Goal: Task Accomplishment & Management: Complete application form

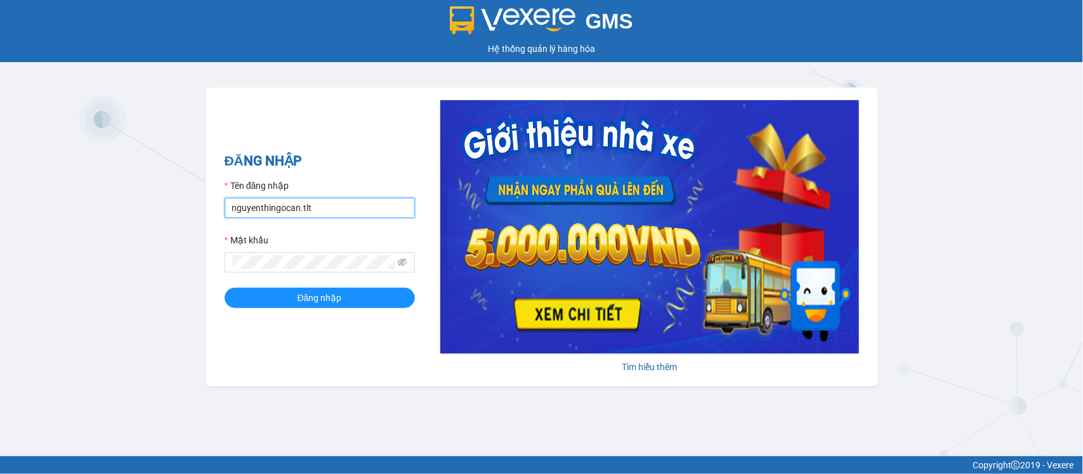
click at [373, 207] on input "nguyenthingocan.tlt" at bounding box center [320, 208] width 190 height 20
type input "thanhtam.tlt"
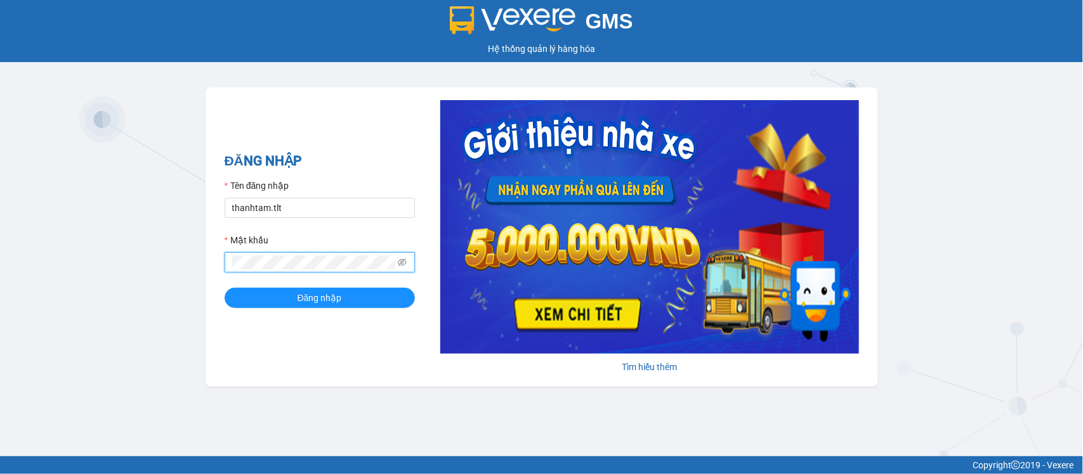
click at [225, 288] on button "Đăng nhập" at bounding box center [320, 298] width 190 height 20
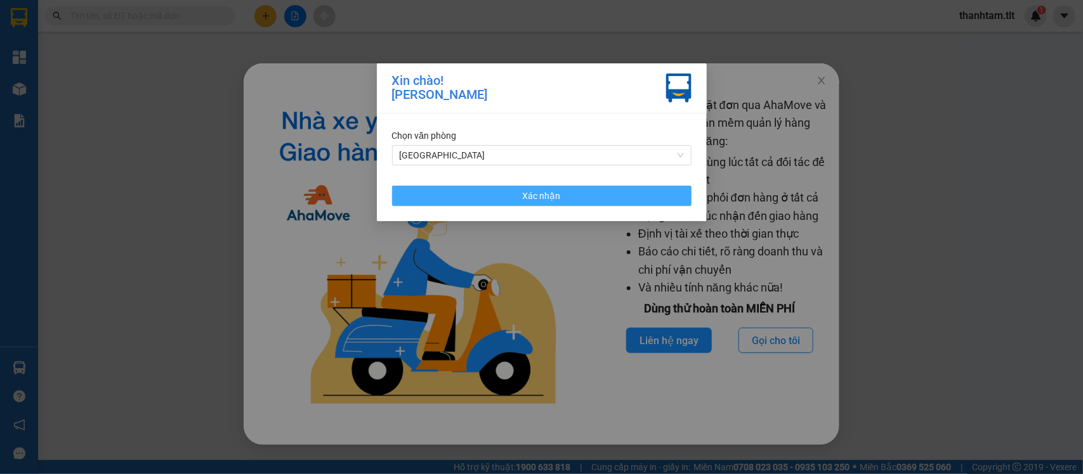
click at [608, 205] on button "Xác nhận" at bounding box center [541, 196] width 299 height 20
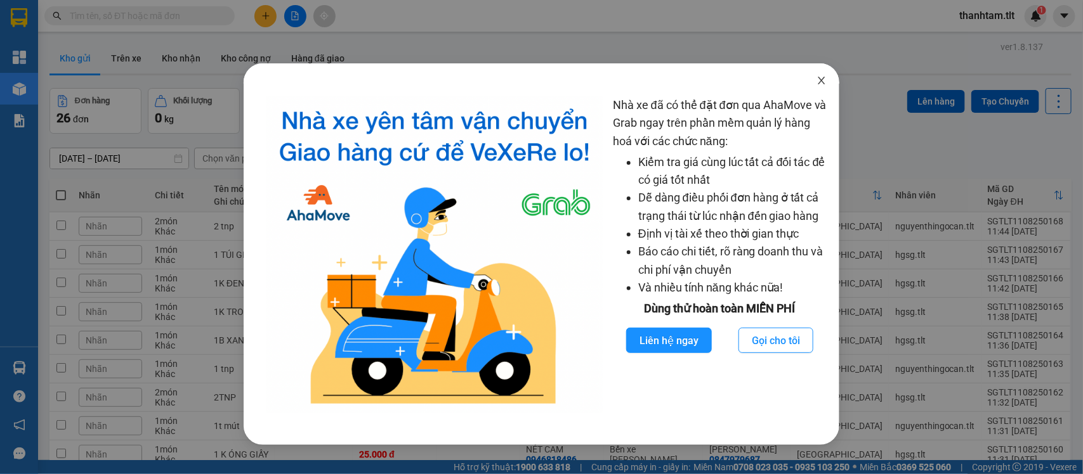
click at [828, 83] on span "Close" at bounding box center [822, 81] width 36 height 36
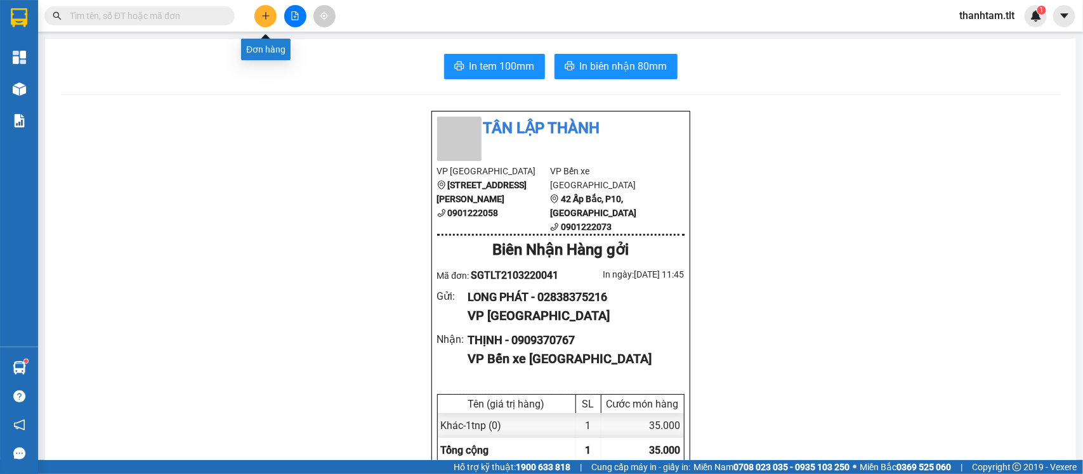
click at [271, 16] on button at bounding box center [265, 16] width 22 height 22
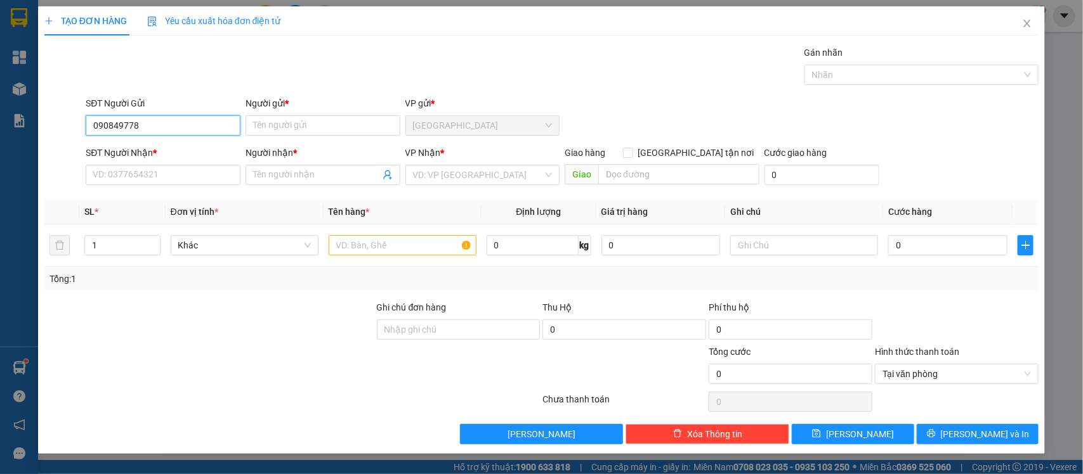
type input "0908497788"
click at [213, 150] on div "0908497788 - CHÍ" at bounding box center [163, 152] width 140 height 14
type input "CHÍ"
type input "0908497788"
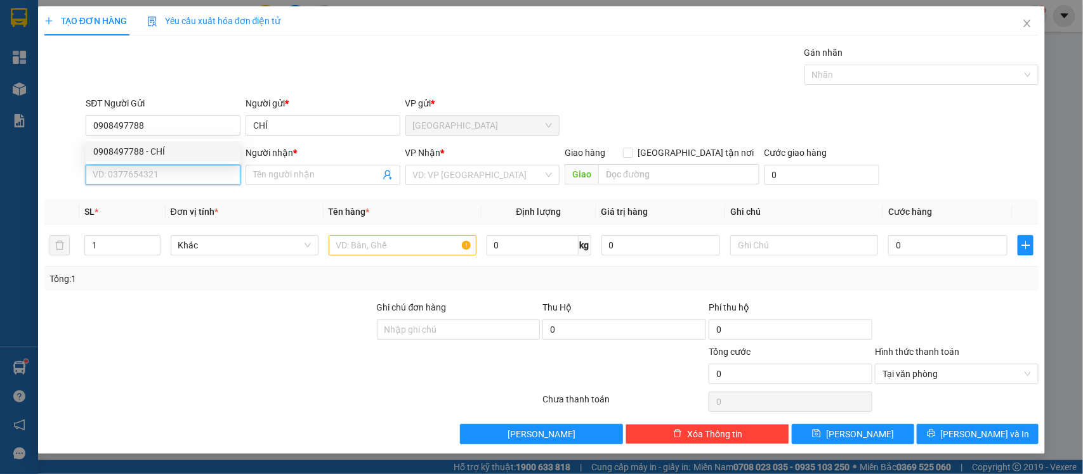
drag, startPoint x: 195, startPoint y: 181, endPoint x: 188, endPoint y: 173, distance: 10.8
click at [195, 181] on input "SĐT Người Nhận *" at bounding box center [163, 175] width 155 height 20
type input "0945456264"
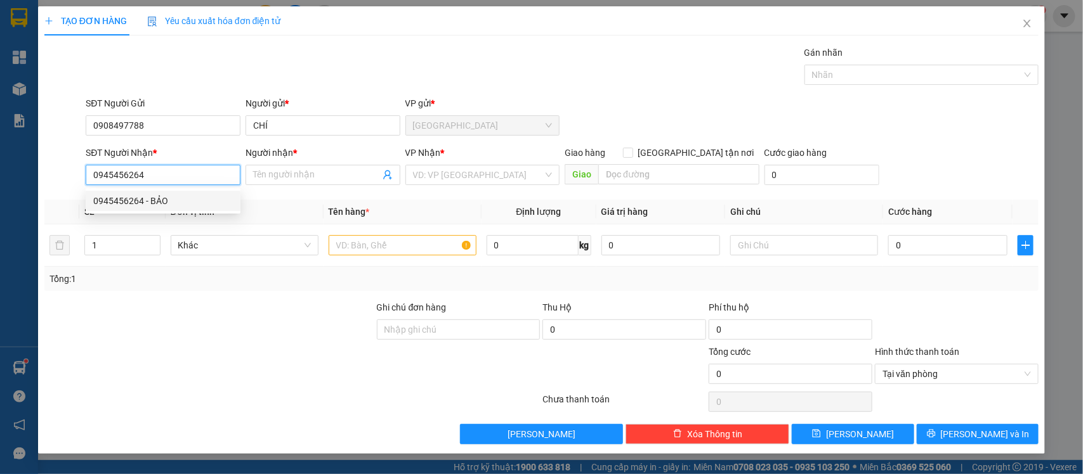
drag, startPoint x: 219, startPoint y: 204, endPoint x: 287, endPoint y: 192, distance: 69.5
click at [221, 204] on div "0945456264 - BẢO" at bounding box center [163, 201] width 140 height 14
type input "BẢO"
type input "0945456264"
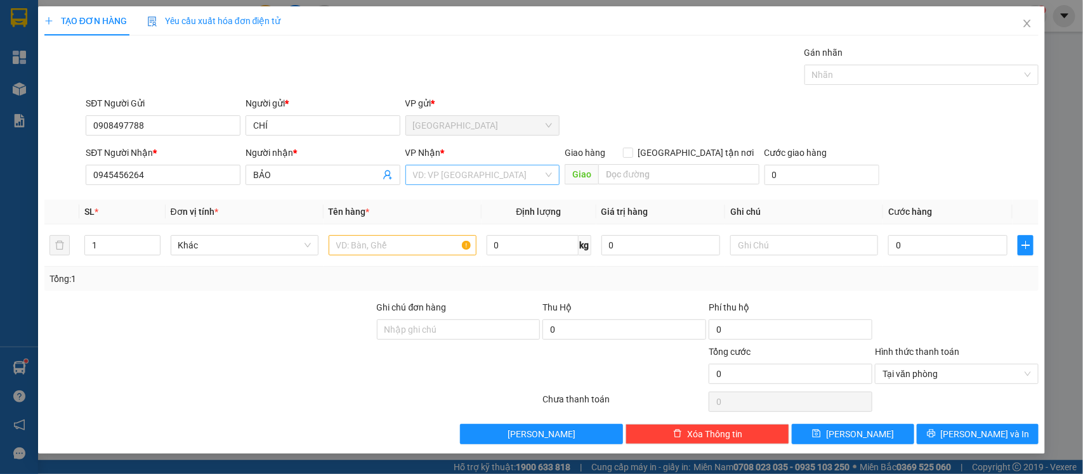
click at [422, 171] on input "search" at bounding box center [478, 175] width 131 height 19
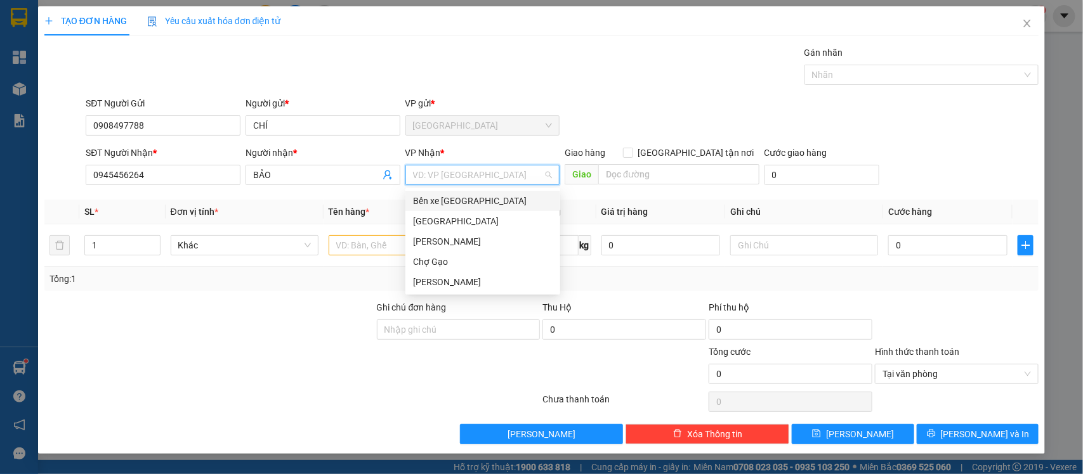
click at [458, 197] on div "Bến xe [GEOGRAPHIC_DATA]" at bounding box center [483, 201] width 140 height 14
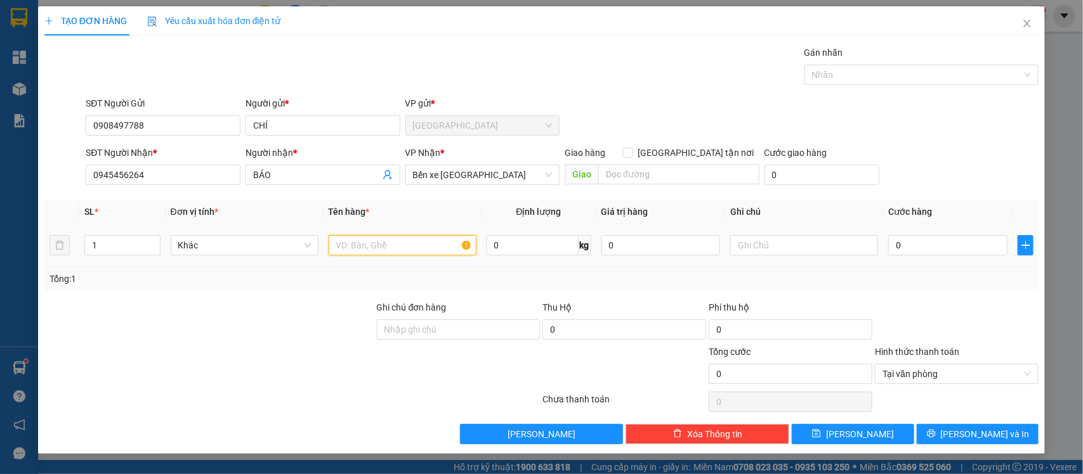
click at [404, 247] on input "text" at bounding box center [403, 245] width 148 height 20
click at [426, 245] on input "text" at bounding box center [403, 245] width 148 height 20
type input "1hnp"
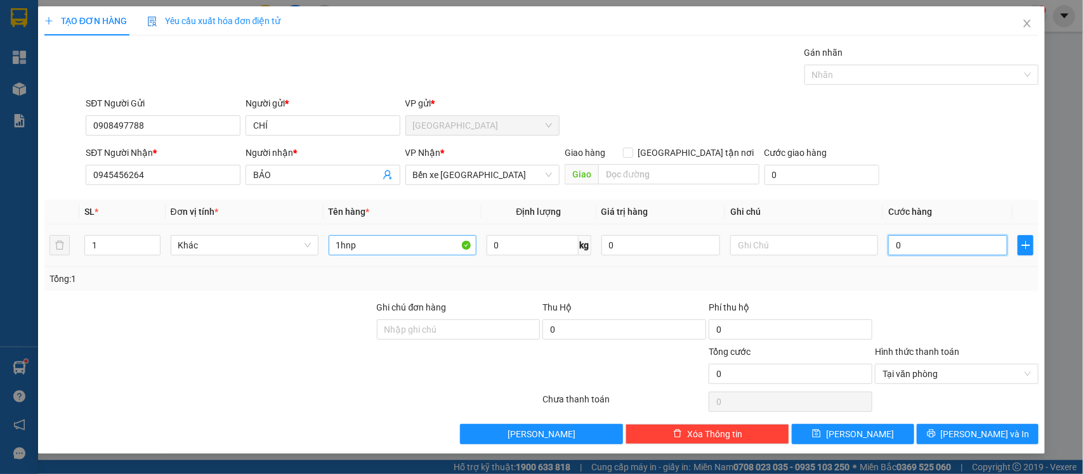
type input "2"
type input "25"
type input "25.000"
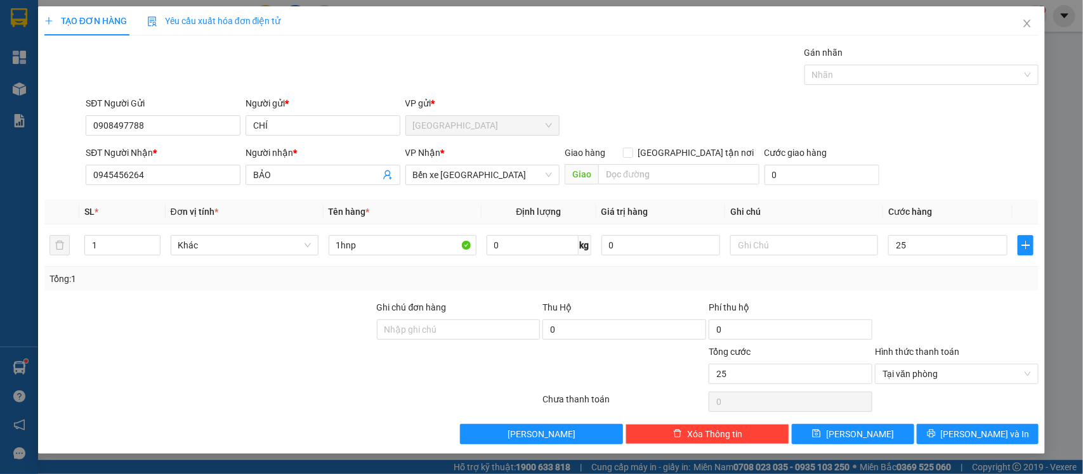
type input "25.000"
click at [934, 423] on div "Transit Pickup Surcharge Ids Transit Deliver Surcharge Ids Transit Deliver Surc…" at bounding box center [541, 245] width 994 height 399
click at [937, 434] on button "[PERSON_NAME] và In" at bounding box center [977, 434] width 122 height 20
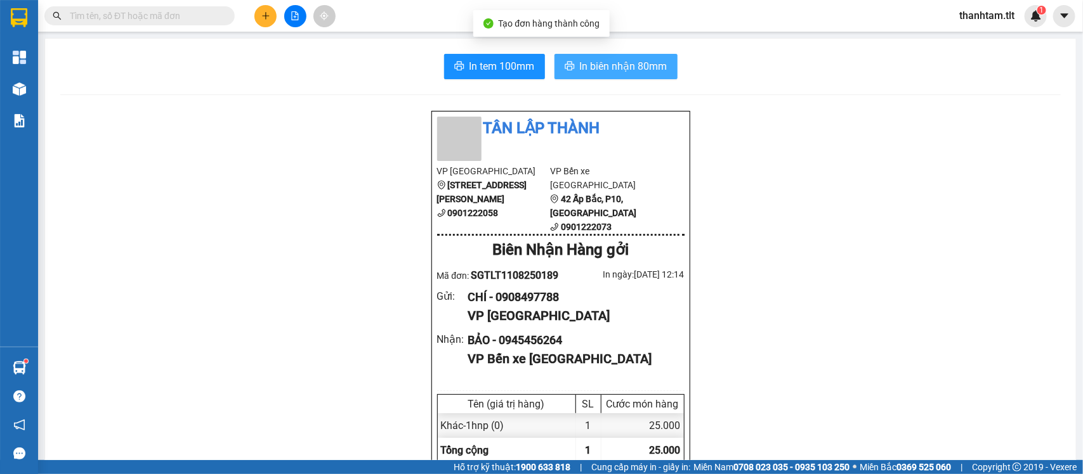
drag, startPoint x: 608, startPoint y: 81, endPoint x: 609, endPoint y: 72, distance: 9.0
click at [609, 71] on span "In biên nhận 80mm" at bounding box center [624, 66] width 88 height 16
click at [505, 65] on span "In tem 100mm" at bounding box center [501, 66] width 65 height 16
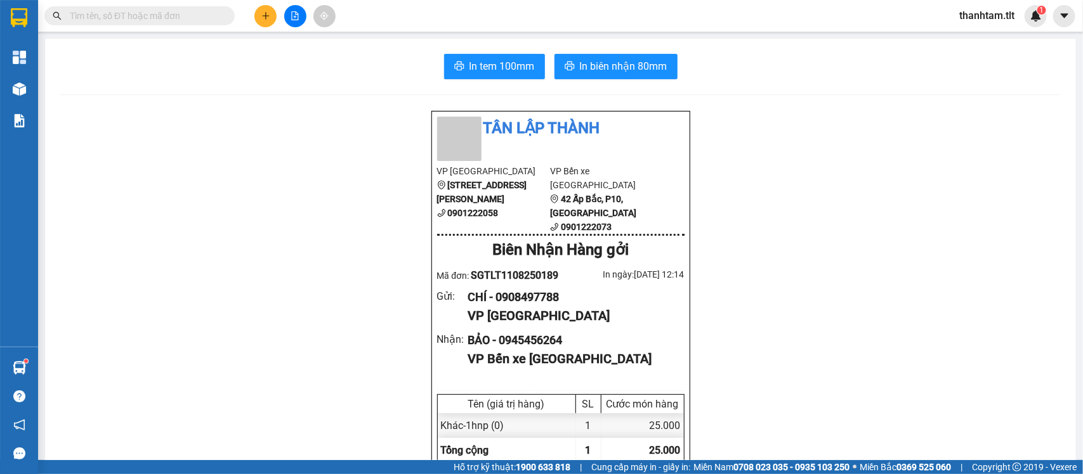
click at [266, 13] on icon "plus" at bounding box center [265, 15] width 9 height 9
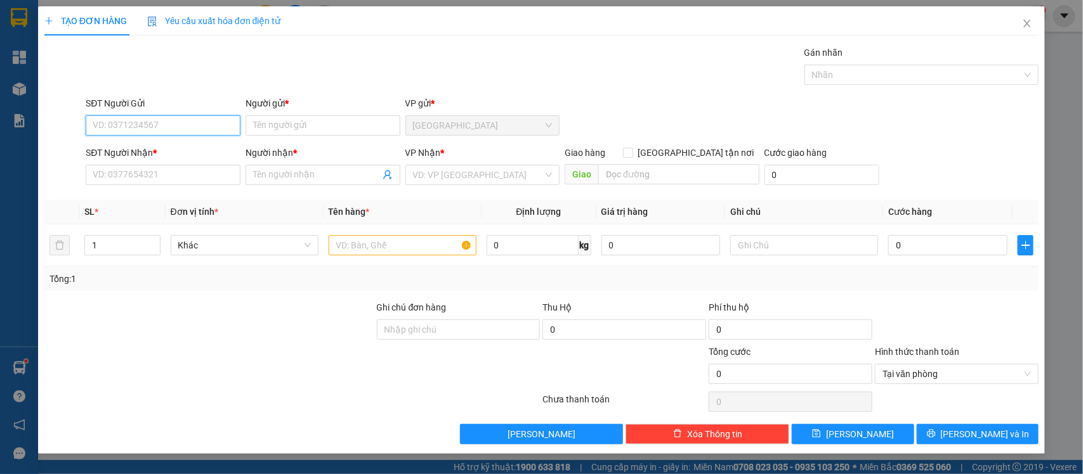
click at [206, 117] on input "SĐT Người Gửi" at bounding box center [163, 125] width 155 height 20
click at [212, 130] on input "SĐT Người Gửi" at bounding box center [163, 125] width 155 height 20
type input "0966121578"
drag, startPoint x: 208, startPoint y: 144, endPoint x: 193, endPoint y: 171, distance: 30.9
click at [207, 145] on div "0966121578 - LỘC" at bounding box center [163, 152] width 140 height 14
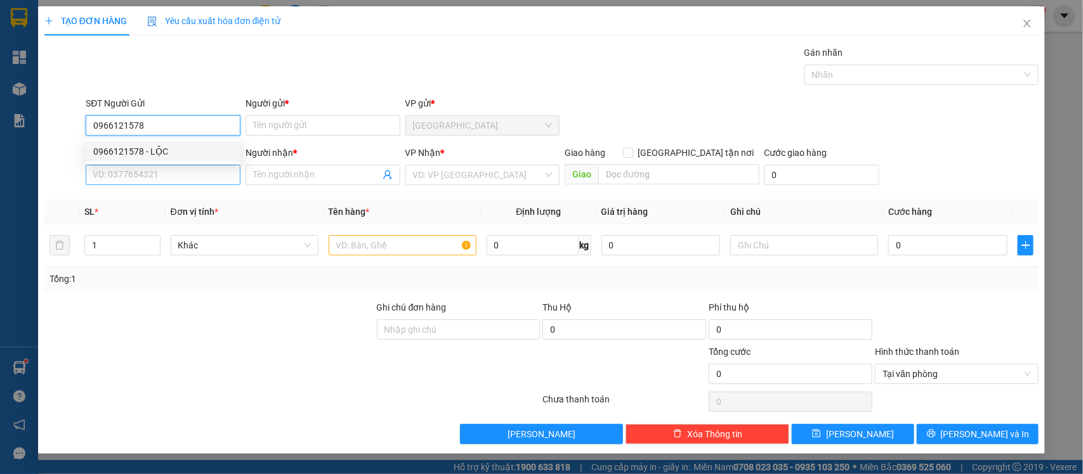
type input "LỘC"
type input "0966121578"
click at [188, 178] on input "SĐT Người Nhận *" at bounding box center [163, 175] width 155 height 20
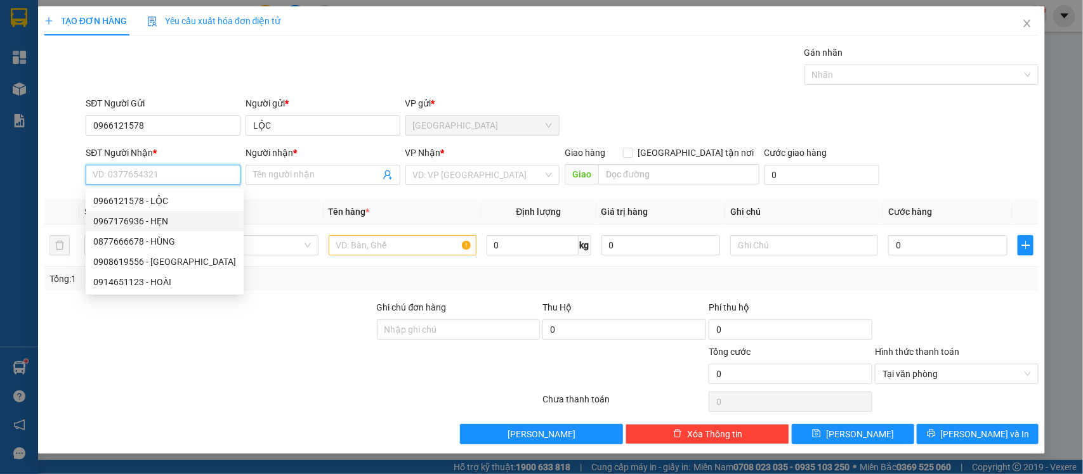
click at [176, 220] on div "0967176936 - HẸN" at bounding box center [164, 221] width 143 height 14
type input "0967176936"
type input "HẸN"
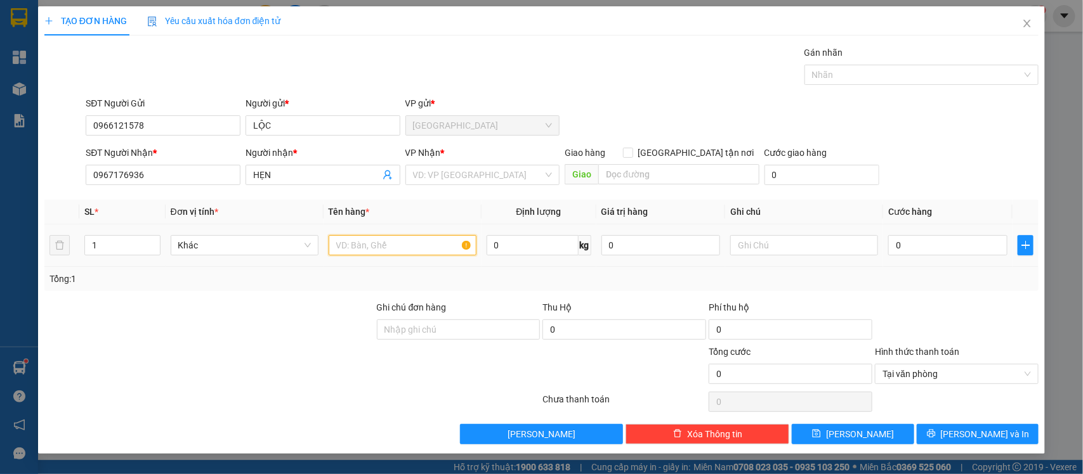
click at [372, 252] on input "text" at bounding box center [403, 245] width 148 height 20
type input "1tnp"
type input "3"
type input "35"
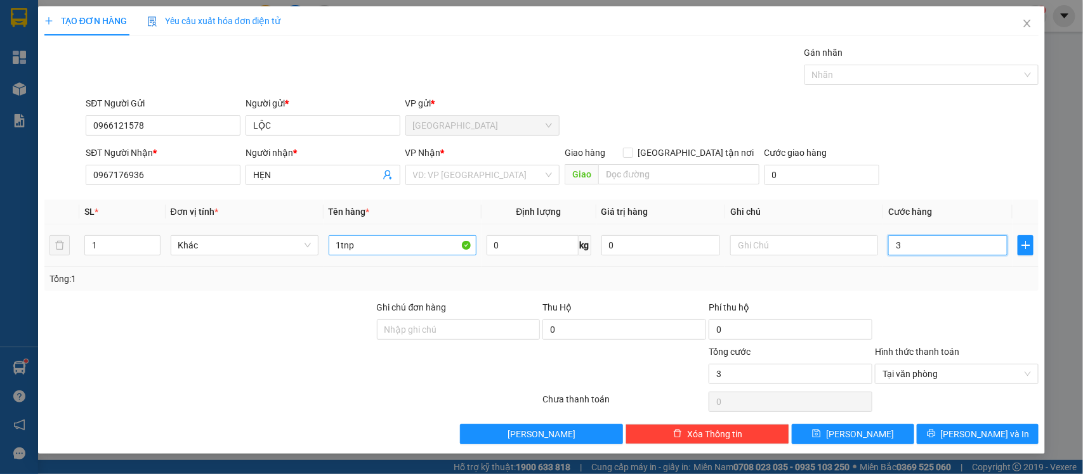
type input "35"
type input "35.000"
click at [473, 172] on input "search" at bounding box center [478, 175] width 131 height 19
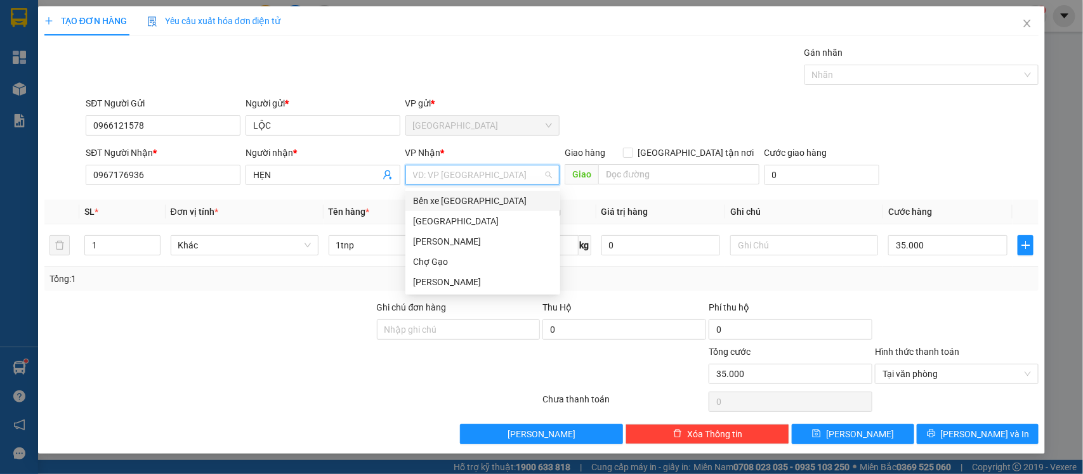
drag, startPoint x: 471, startPoint y: 198, endPoint x: 614, endPoint y: 218, distance: 144.7
click at [474, 199] on div "Bến xe [GEOGRAPHIC_DATA]" at bounding box center [483, 201] width 140 height 14
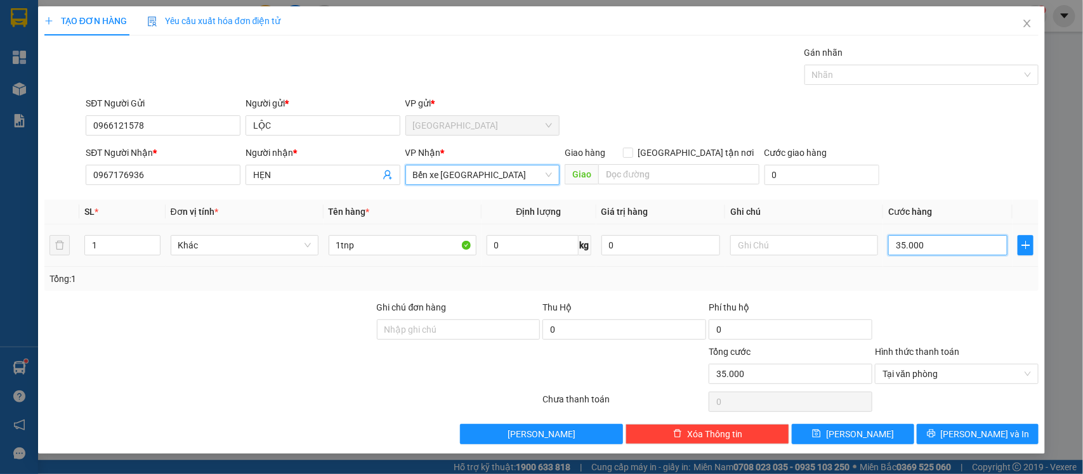
click at [955, 248] on input "35.000" at bounding box center [947, 245] width 119 height 20
type input "3"
type input "30"
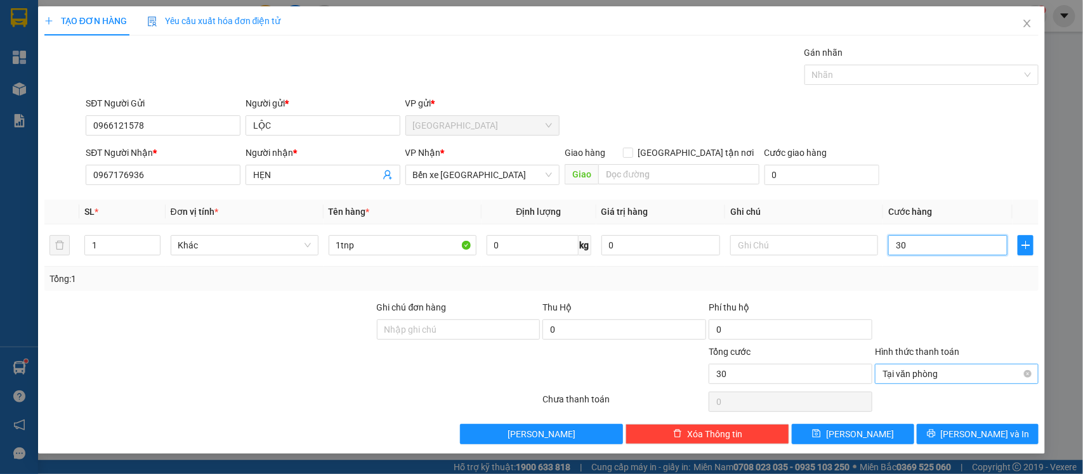
type input "30"
drag, startPoint x: 1031, startPoint y: 372, endPoint x: 833, endPoint y: 233, distance: 241.4
type input "30.000"
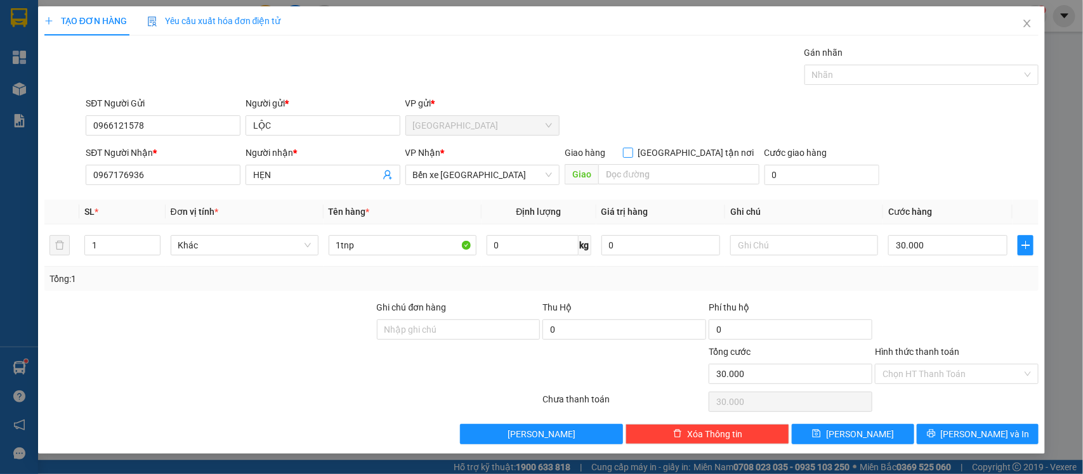
click at [632, 155] on input "[GEOGRAPHIC_DATA] tận nơi" at bounding box center [627, 152] width 9 height 9
checkbox input "true"
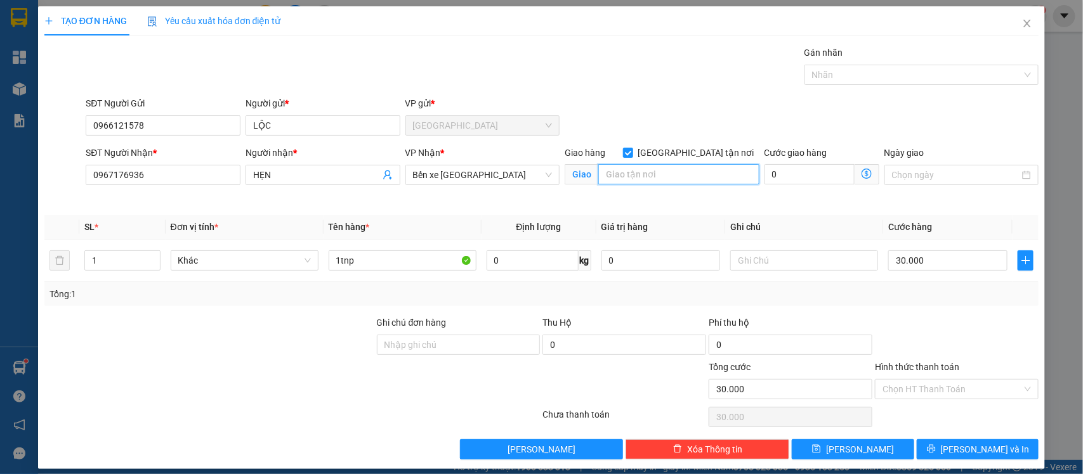
click at [698, 170] on input "text" at bounding box center [678, 174] width 161 height 20
type input "hv"
click at [788, 172] on input "0" at bounding box center [809, 174] width 90 height 20
type input "30.003"
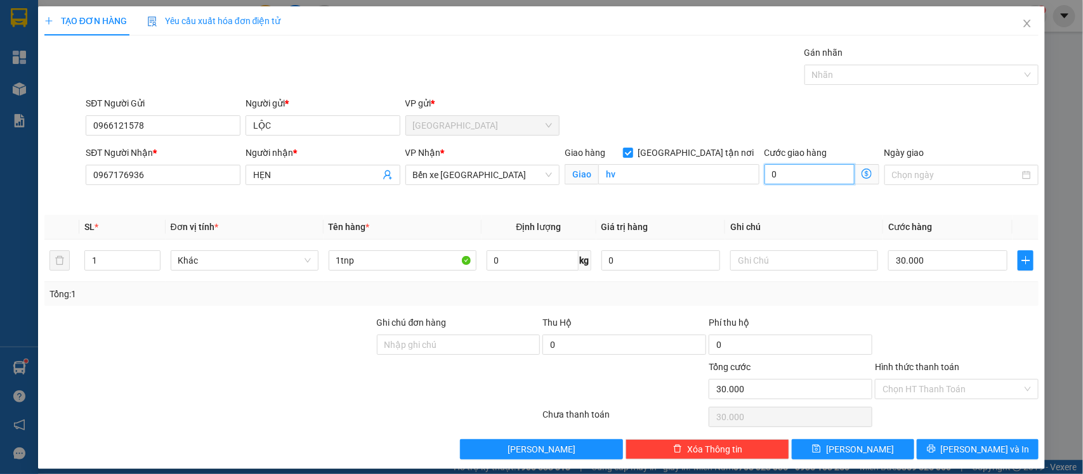
type input "3"
type input "30.030"
type input "30.000"
type input "60.000"
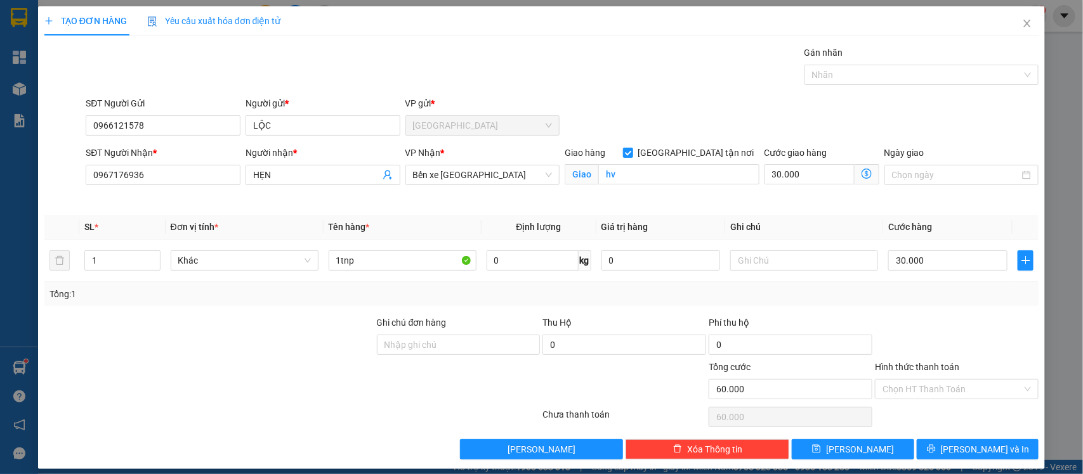
click at [939, 315] on div "Transit Pickup Surcharge Ids Transit Deliver Surcharge Ids Transit Deliver Surc…" at bounding box center [541, 253] width 994 height 414
click at [924, 393] on input "Hình thức thanh toán" at bounding box center [952, 389] width 140 height 19
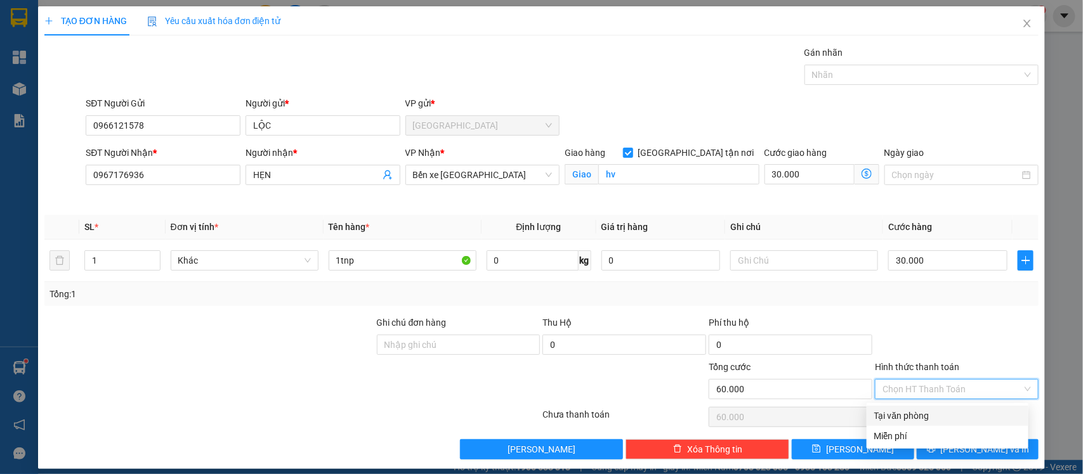
click at [912, 417] on div "Tại văn phòng" at bounding box center [947, 416] width 146 height 14
type input "0"
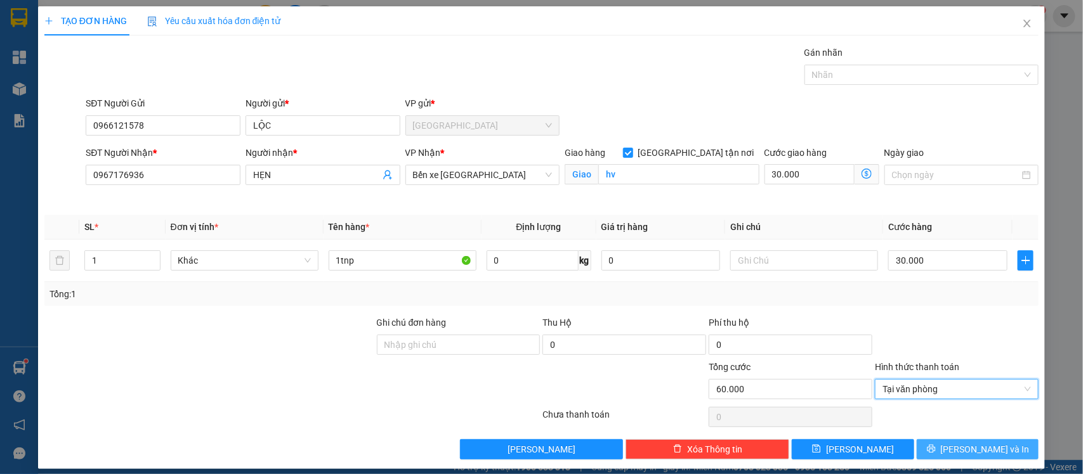
click at [941, 460] on button "[PERSON_NAME] và In" at bounding box center [977, 449] width 122 height 20
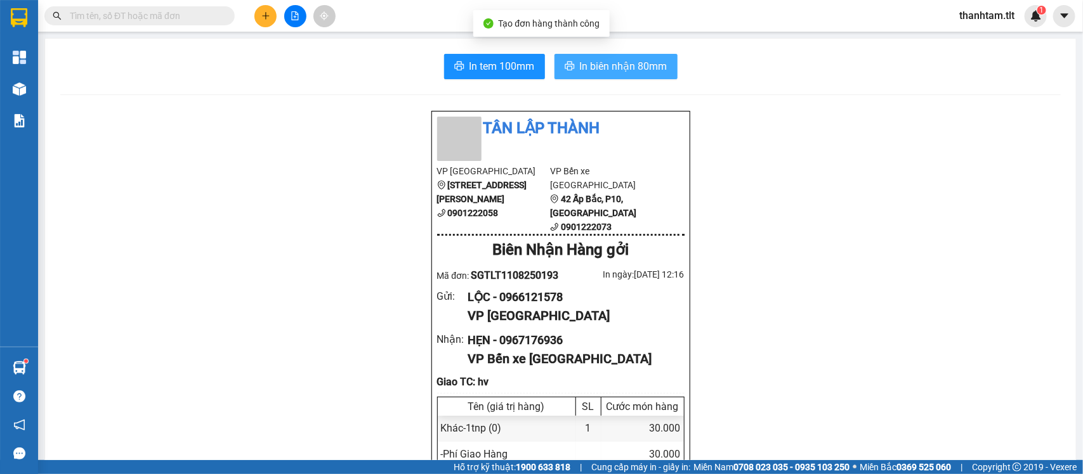
click at [628, 74] on span "In biên nhận 80mm" at bounding box center [624, 66] width 88 height 16
click at [505, 67] on span "In tem 100mm" at bounding box center [501, 66] width 65 height 16
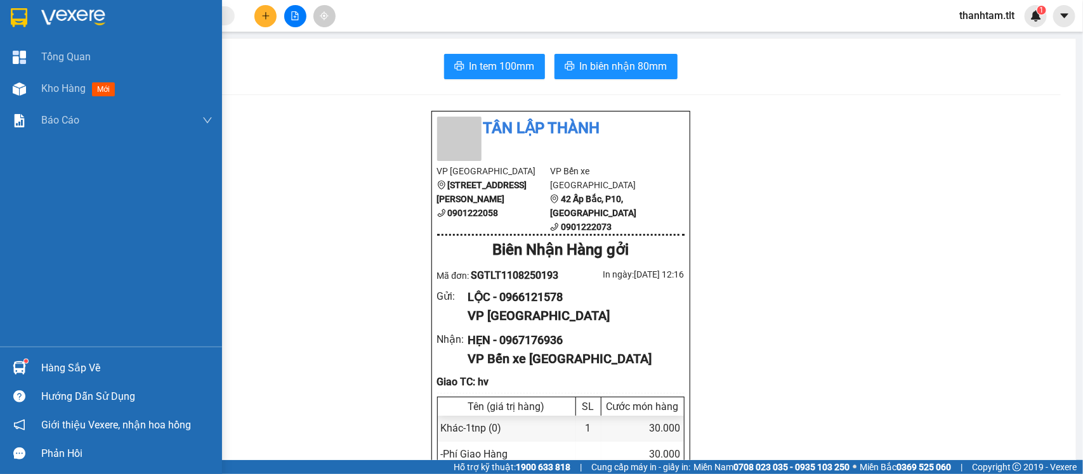
click at [83, 363] on div "Hàng sắp về" at bounding box center [126, 368] width 171 height 19
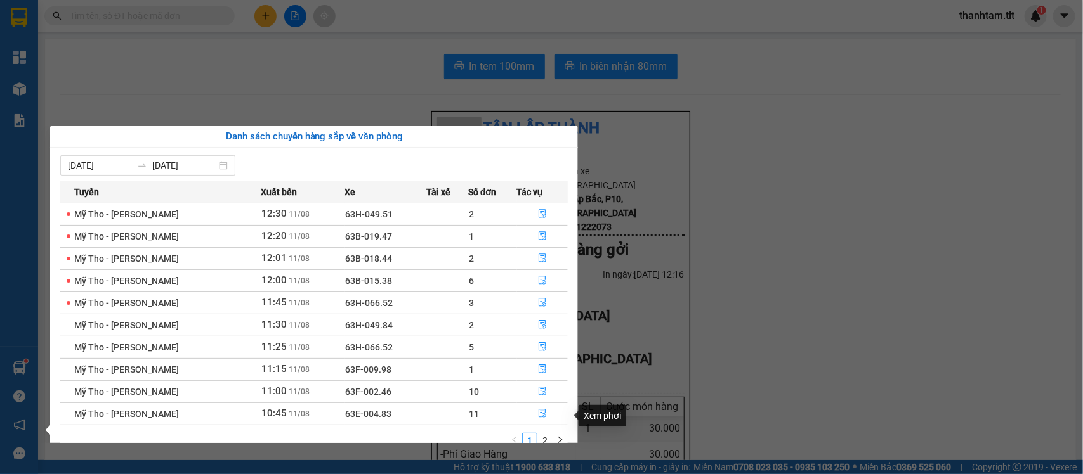
click at [556, 429] on div "Tuyến Xuất bến Xe Tài xế Số đơn Tác vụ Mỹ Tho - [GEOGRAPHIC_DATA] 12:30 [DATE] …" at bounding box center [313, 318] width 507 height 275
click at [549, 438] on div "Tuyến Xuất bến Xe Tài xế Số đơn Tác vụ Mỹ Tho - [GEOGRAPHIC_DATA] 12:30 [DATE] …" at bounding box center [313, 318] width 507 height 275
click at [547, 439] on link "2" at bounding box center [545, 441] width 14 height 14
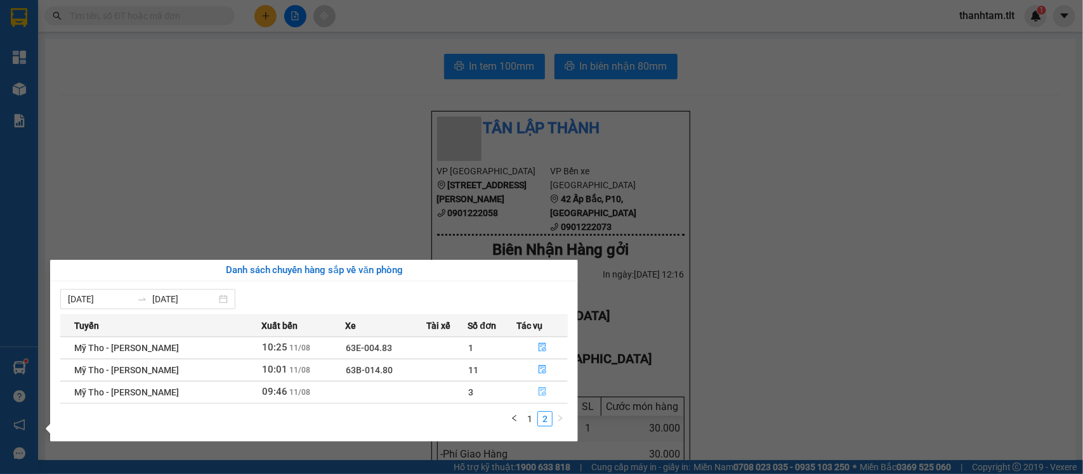
click at [528, 389] on button "button" at bounding box center [542, 392] width 50 height 20
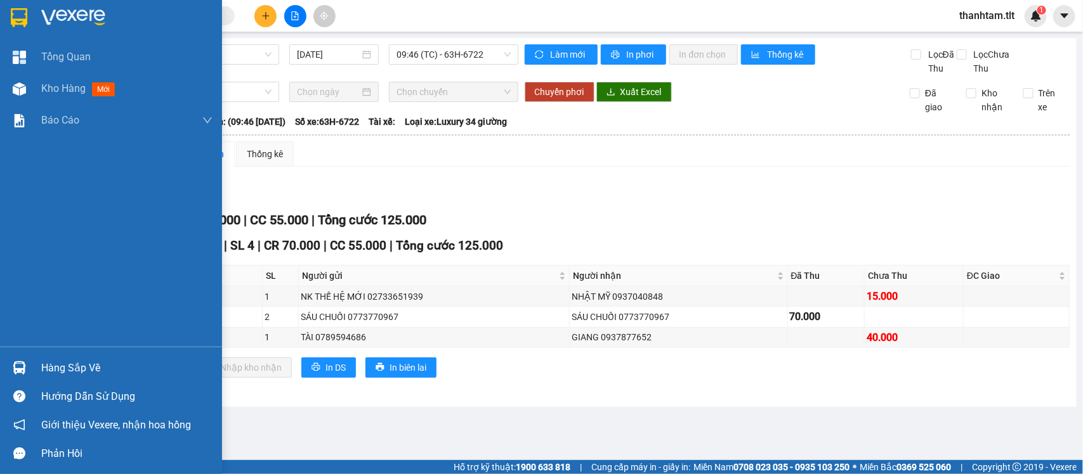
click at [23, 365] on img at bounding box center [19, 367] width 13 height 13
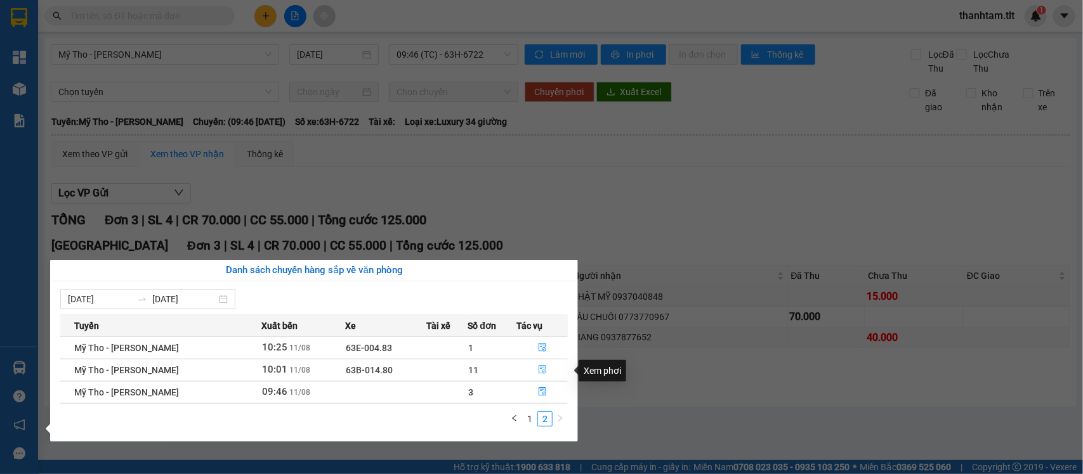
click at [541, 368] on icon "file-done" at bounding box center [542, 369] width 9 height 9
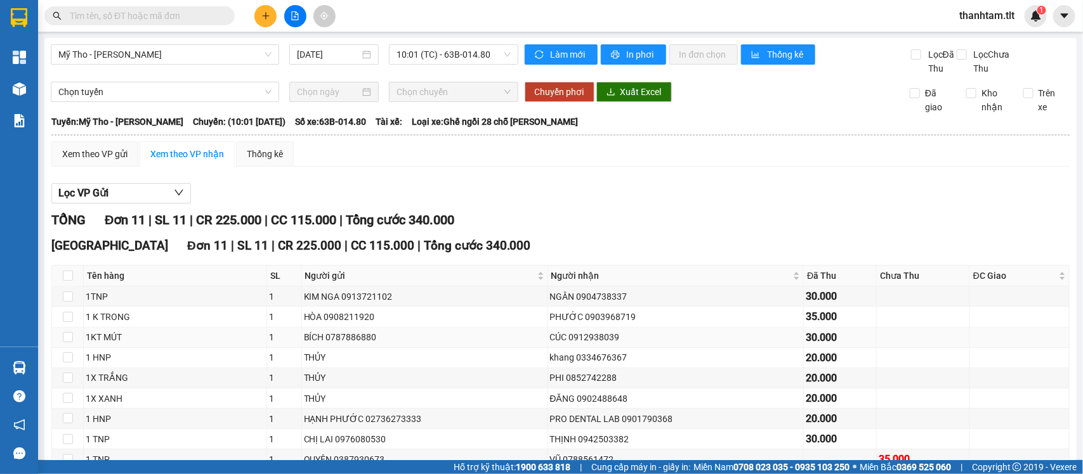
scroll to position [132, 0]
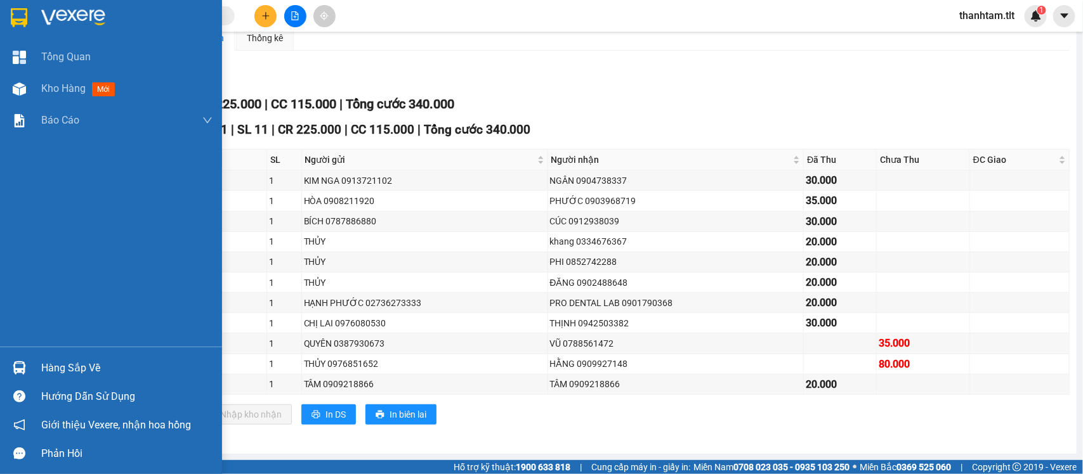
drag, startPoint x: 37, startPoint y: 357, endPoint x: 48, endPoint y: 360, distance: 11.8
click at [37, 356] on div "Hàng sắp về" at bounding box center [111, 368] width 222 height 29
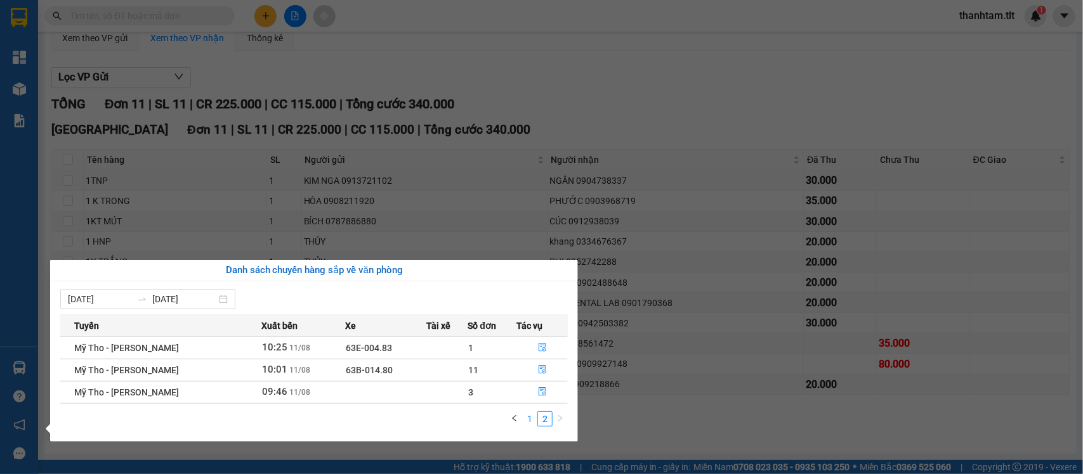
click at [523, 415] on link "1" at bounding box center [530, 419] width 14 height 14
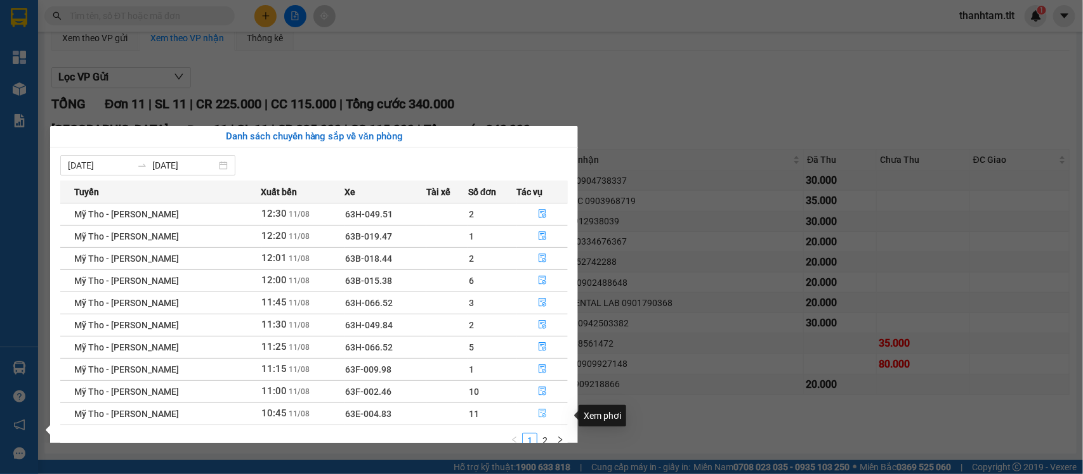
click at [535, 415] on button "button" at bounding box center [543, 414] width 50 height 20
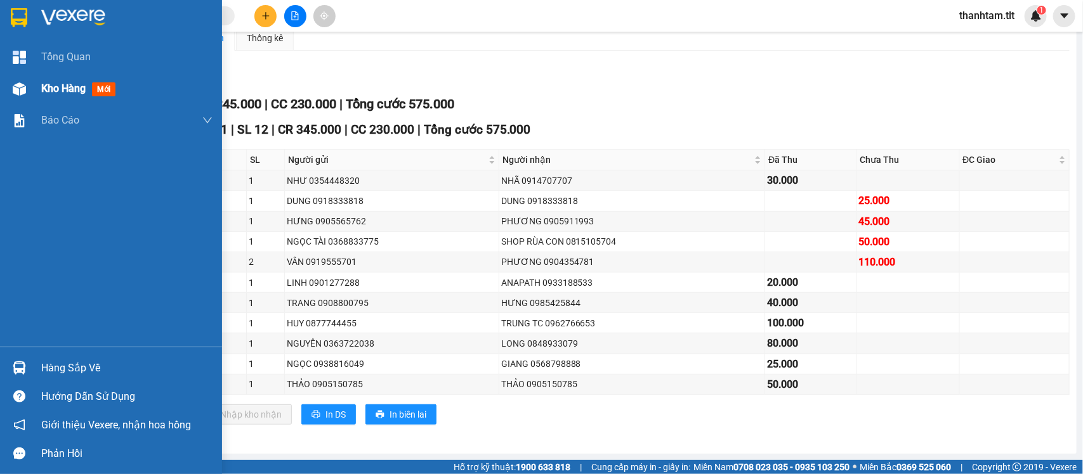
click at [16, 82] on img at bounding box center [19, 88] width 13 height 13
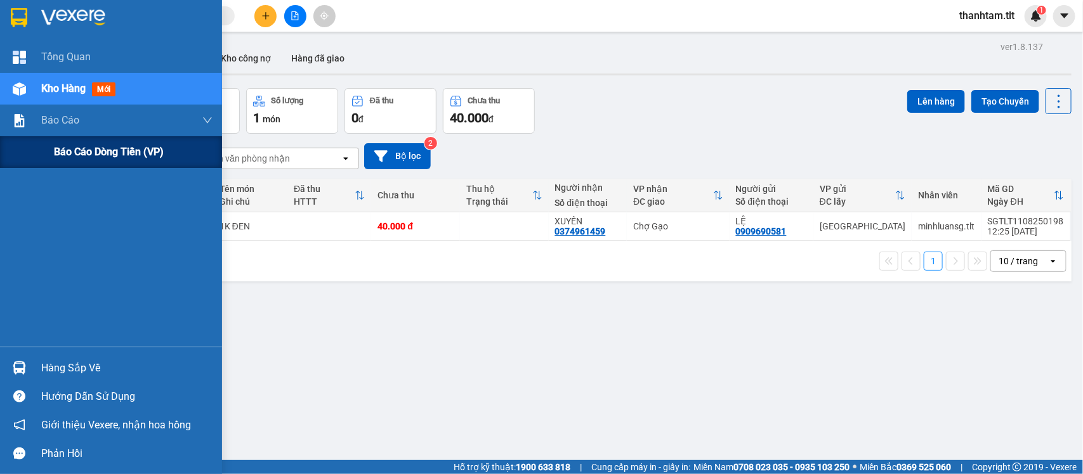
click at [80, 141] on div "Báo cáo dòng tiền (VP)" at bounding box center [133, 152] width 159 height 32
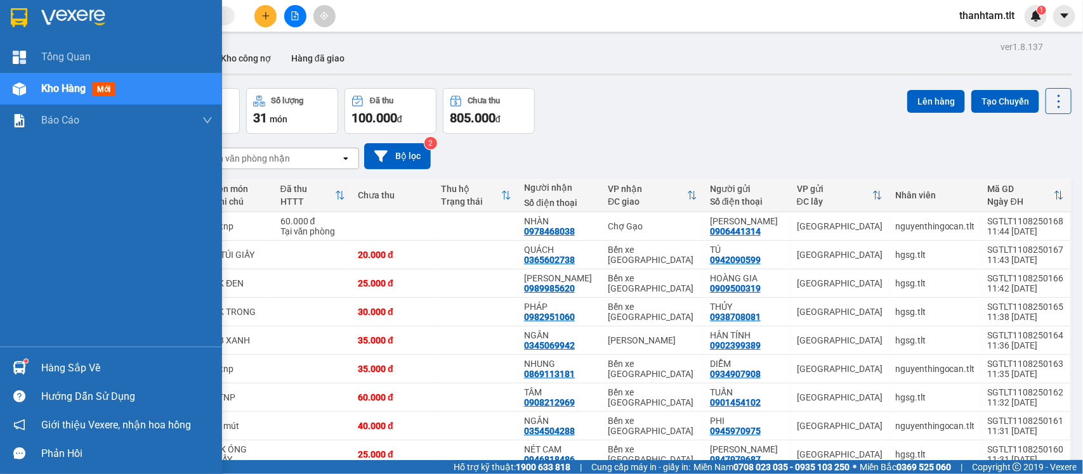
click at [62, 356] on div "Hàng sắp về" at bounding box center [111, 368] width 222 height 29
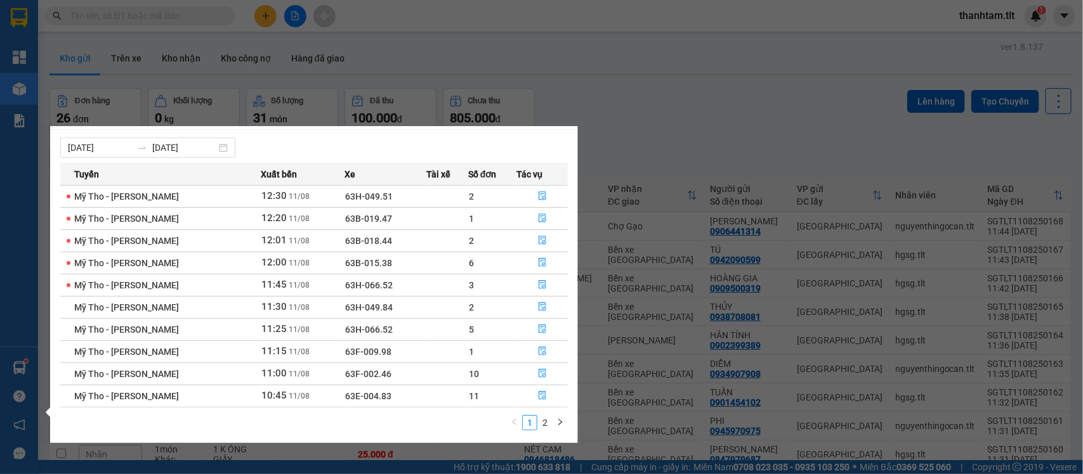
scroll to position [22, 0]
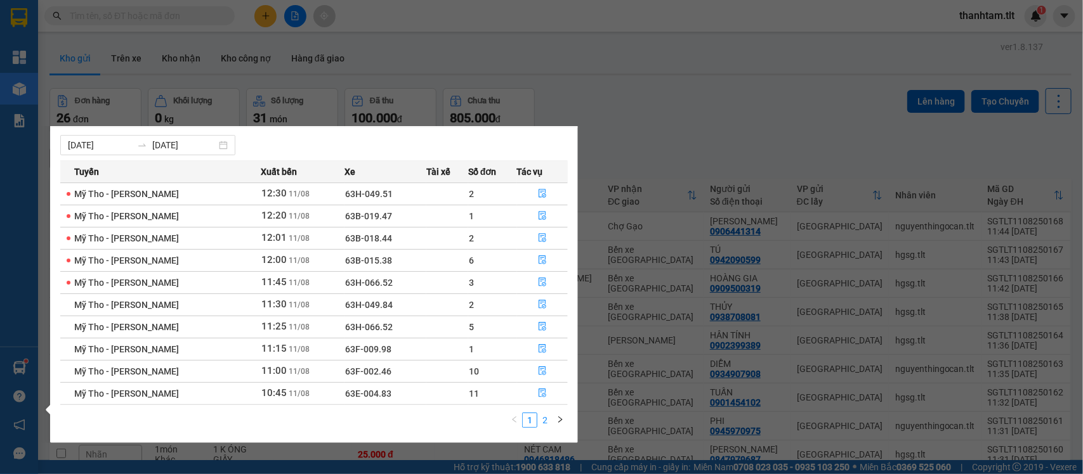
click at [544, 423] on link "2" at bounding box center [545, 420] width 14 height 14
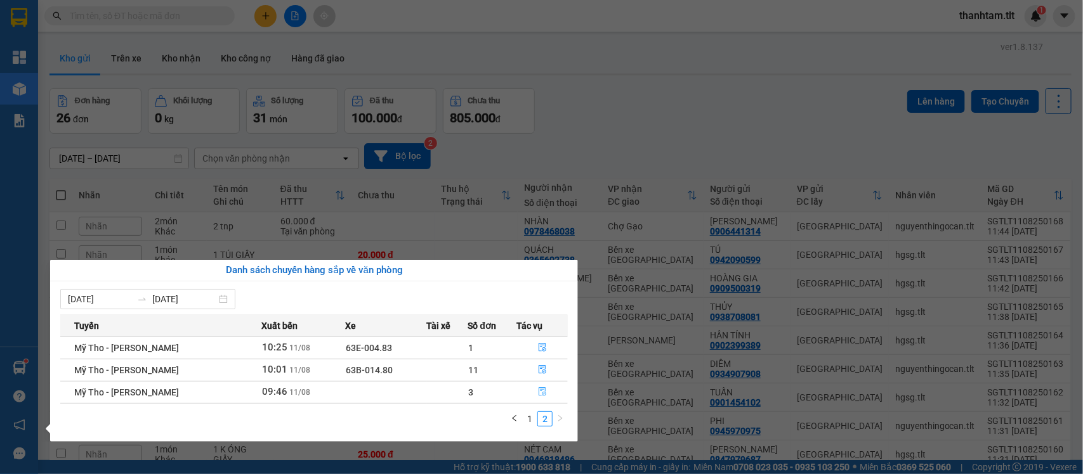
scroll to position [0, 0]
click at [530, 422] on link "1" at bounding box center [530, 419] width 14 height 14
